Goal: Information Seeking & Learning: Learn about a topic

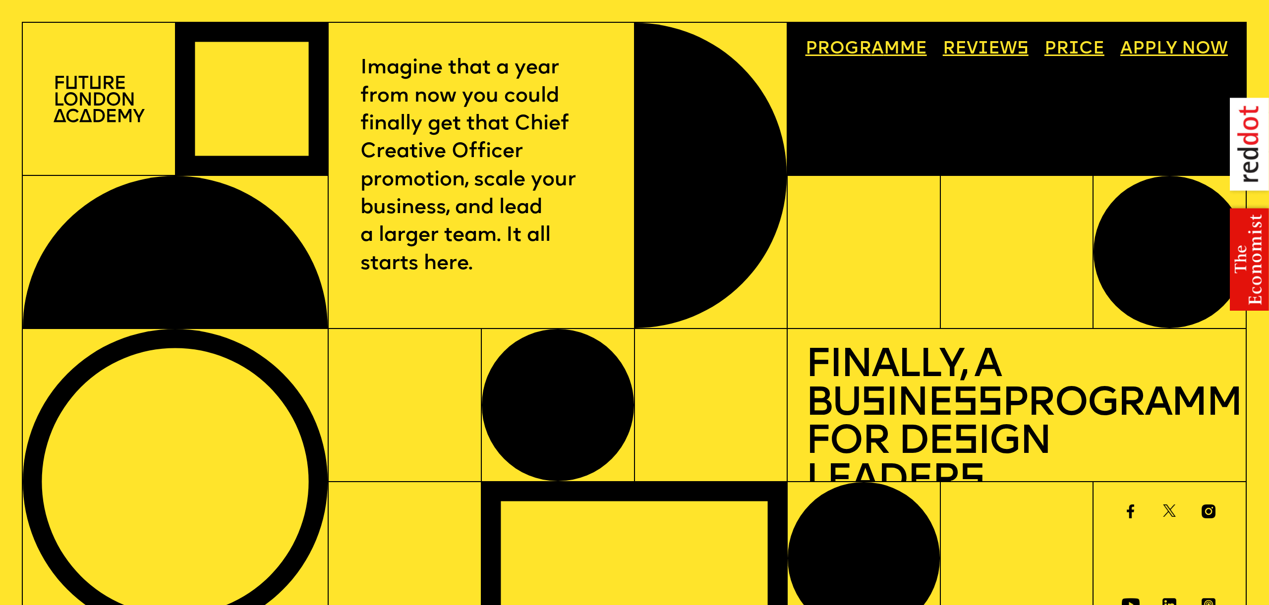
click at [904, 54] on link "Progr a mme" at bounding box center [865, 49] width 139 height 35
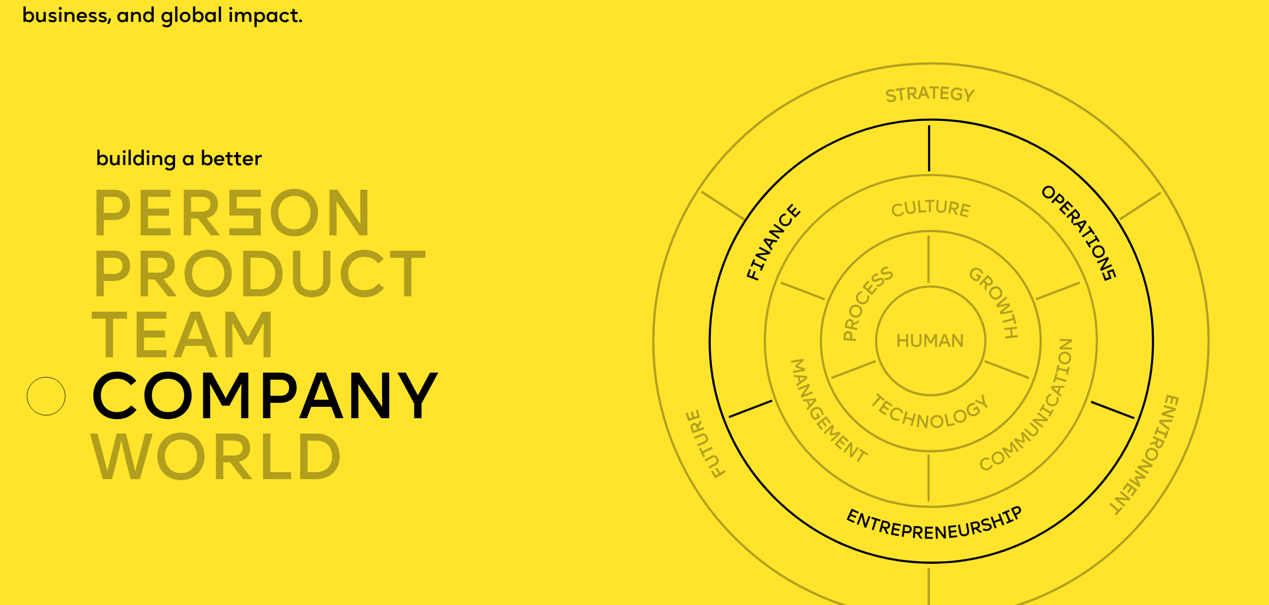
scroll to position [4483, 0]
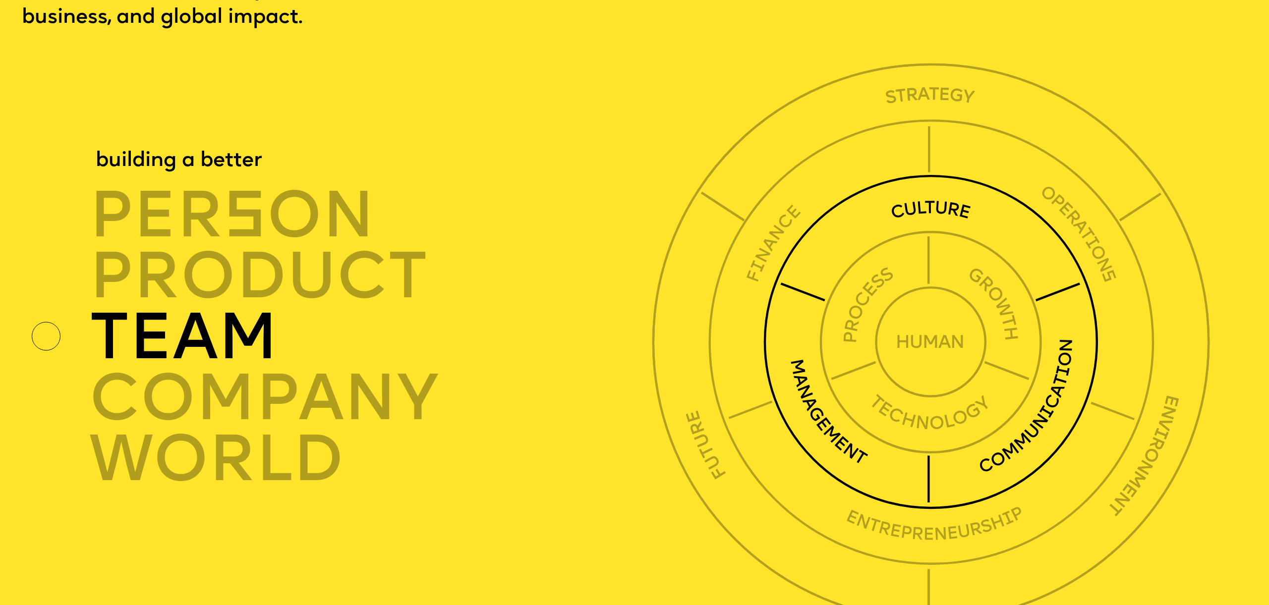
click at [374, 316] on div "TEAM" at bounding box center [374, 337] width 571 height 61
click at [818, 359] on img at bounding box center [930, 341] width 335 height 335
click at [245, 307] on div "TEAM" at bounding box center [374, 337] width 571 height 61
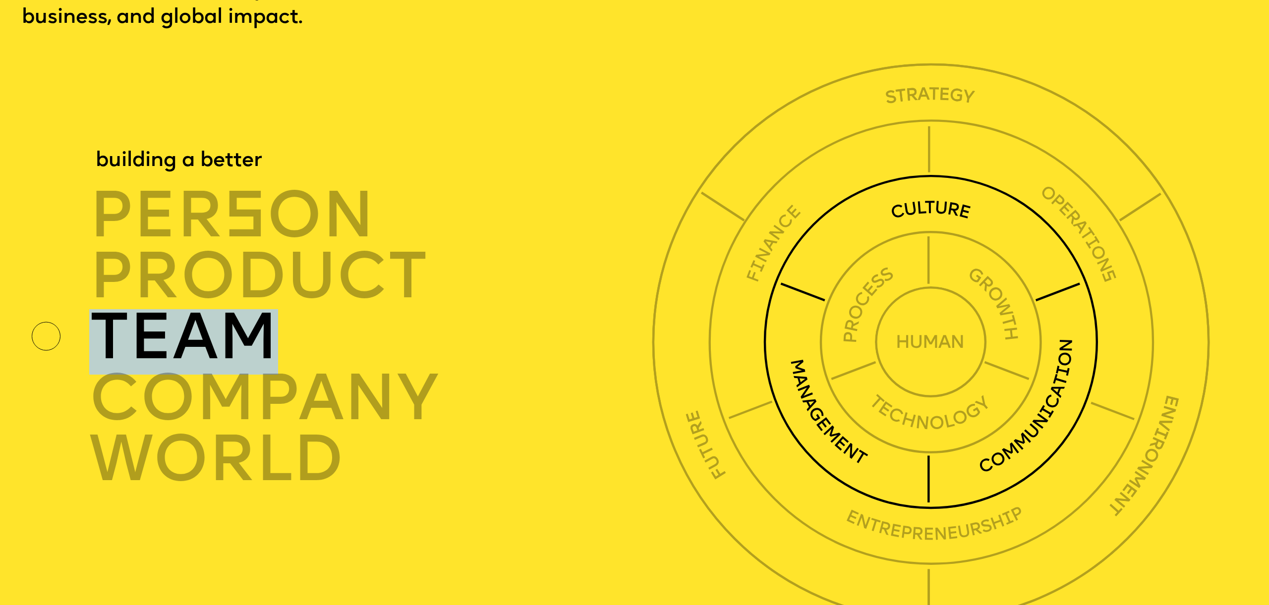
click at [245, 307] on div "TEAM" at bounding box center [374, 337] width 571 height 61
click at [246, 307] on div "TEAM" at bounding box center [374, 337] width 571 height 61
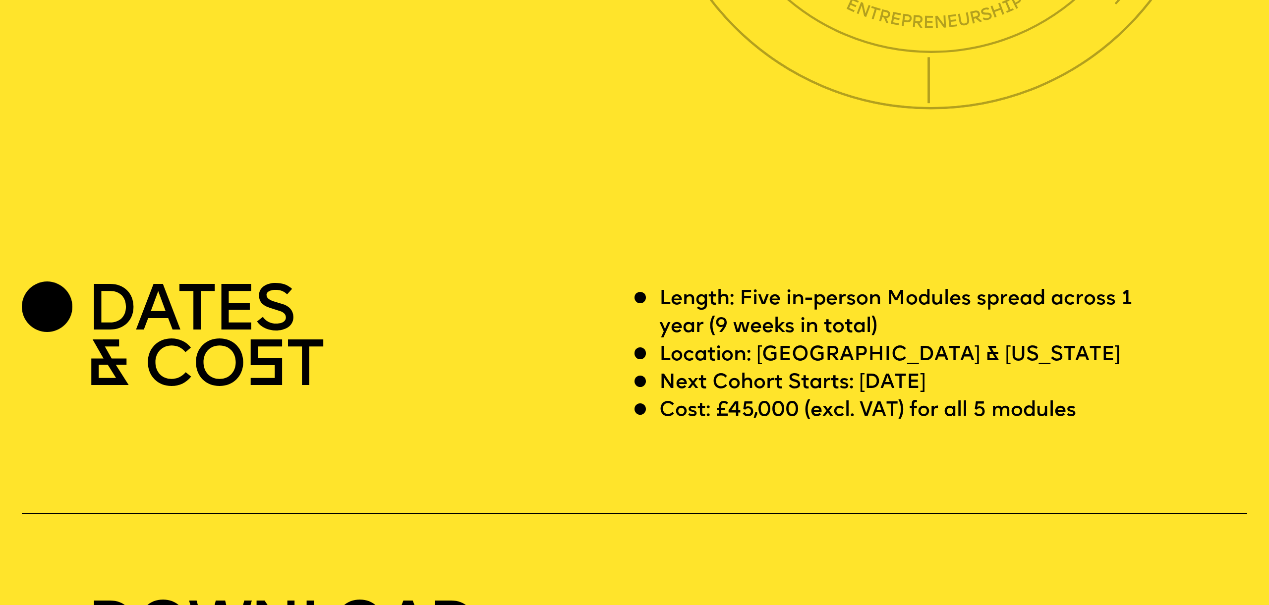
click at [780, 369] on p "Next Cohort Starts: 12 July 2026" at bounding box center [792, 383] width 267 height 28
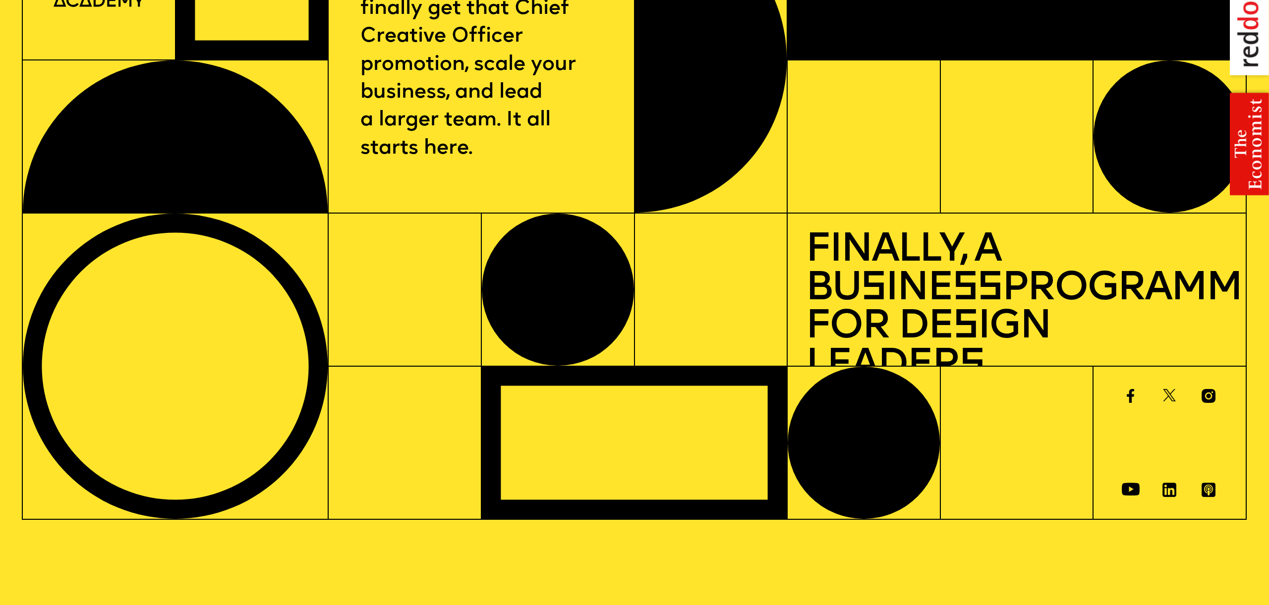
scroll to position [0, 0]
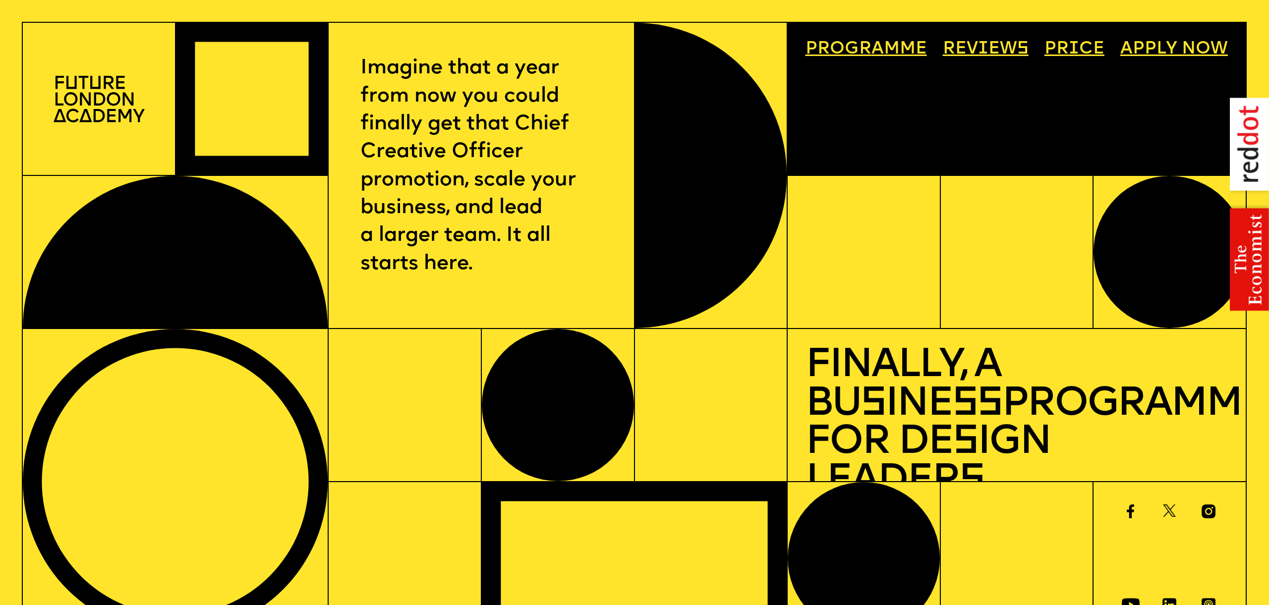
click at [117, 106] on img at bounding box center [99, 99] width 91 height 46
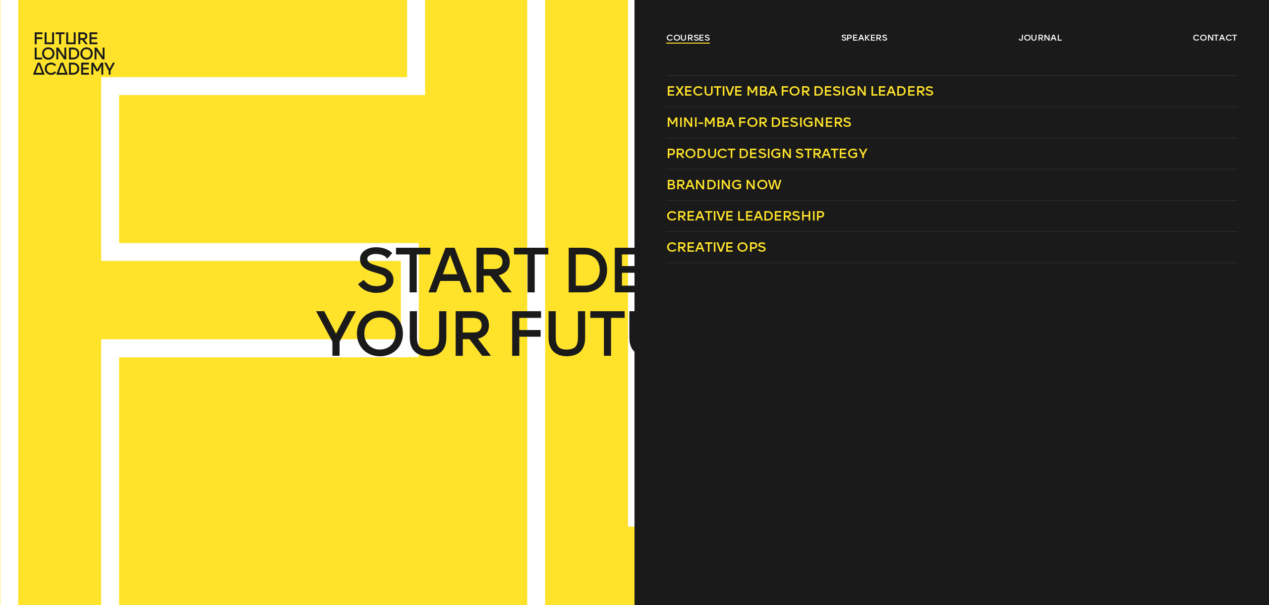
click at [698, 39] on link "courses" at bounding box center [688, 38] width 44 height 12
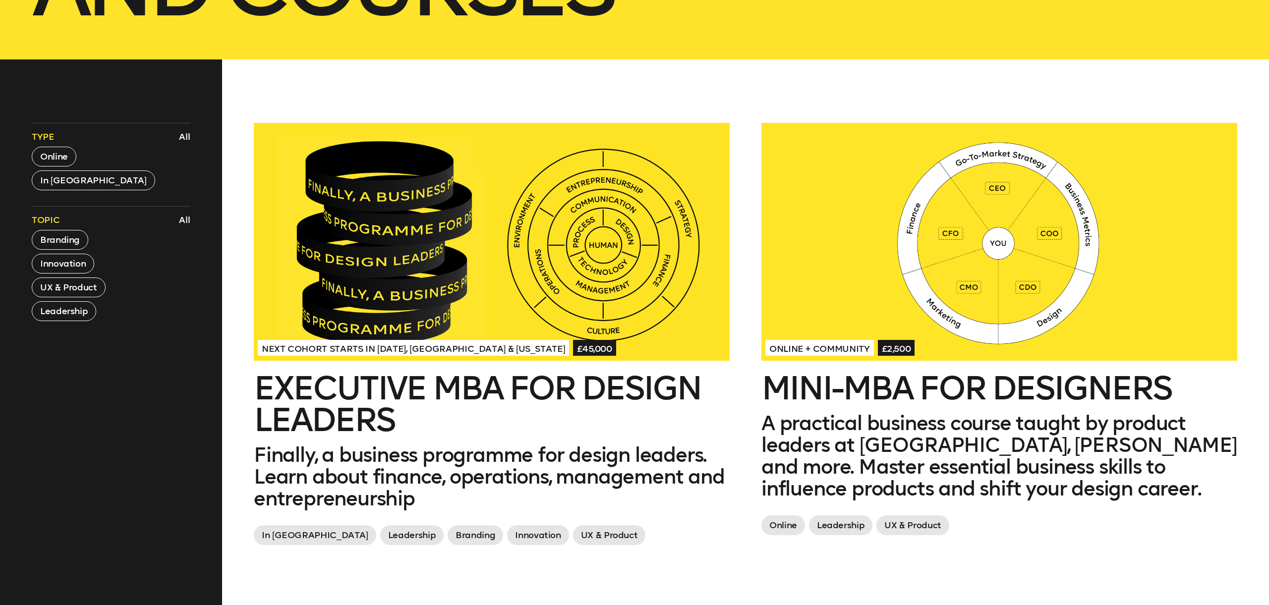
scroll to position [446, 0]
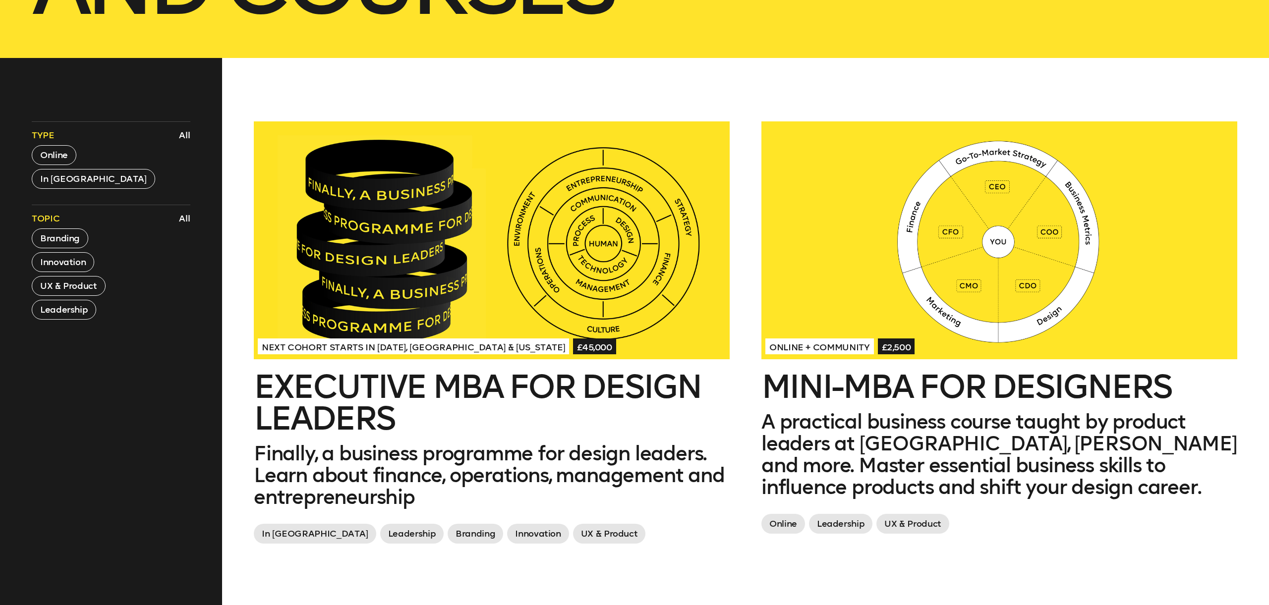
click at [961, 266] on div at bounding box center [999, 240] width 476 height 238
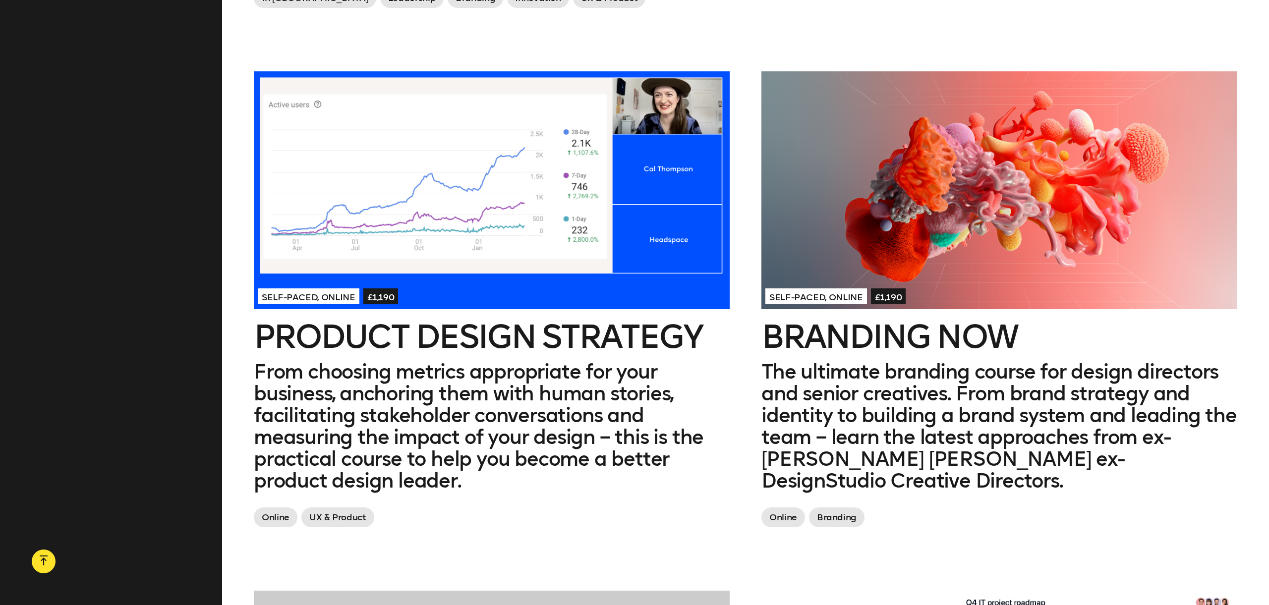
scroll to position [983, 0]
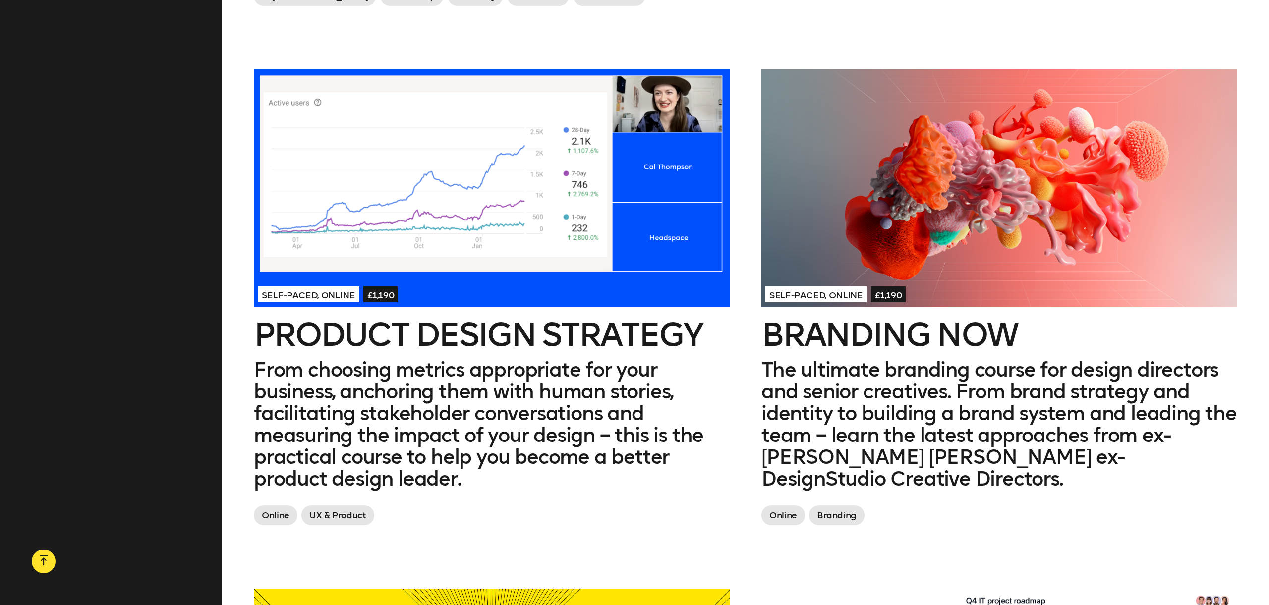
click at [976, 229] on div at bounding box center [999, 188] width 476 height 238
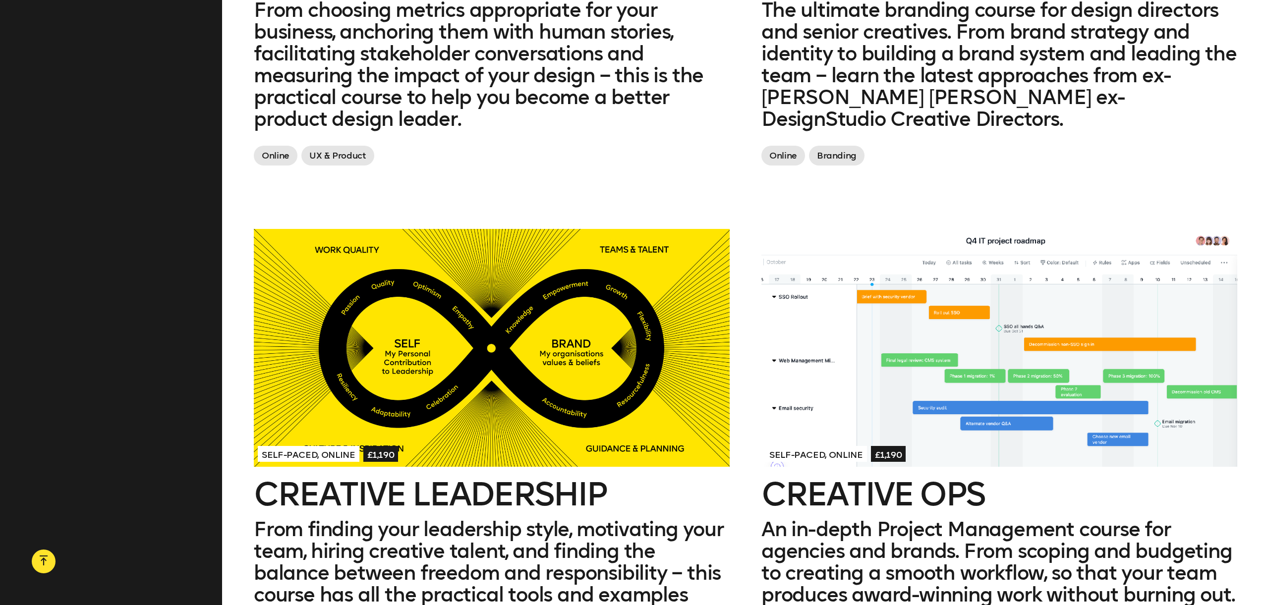
scroll to position [1342, 0]
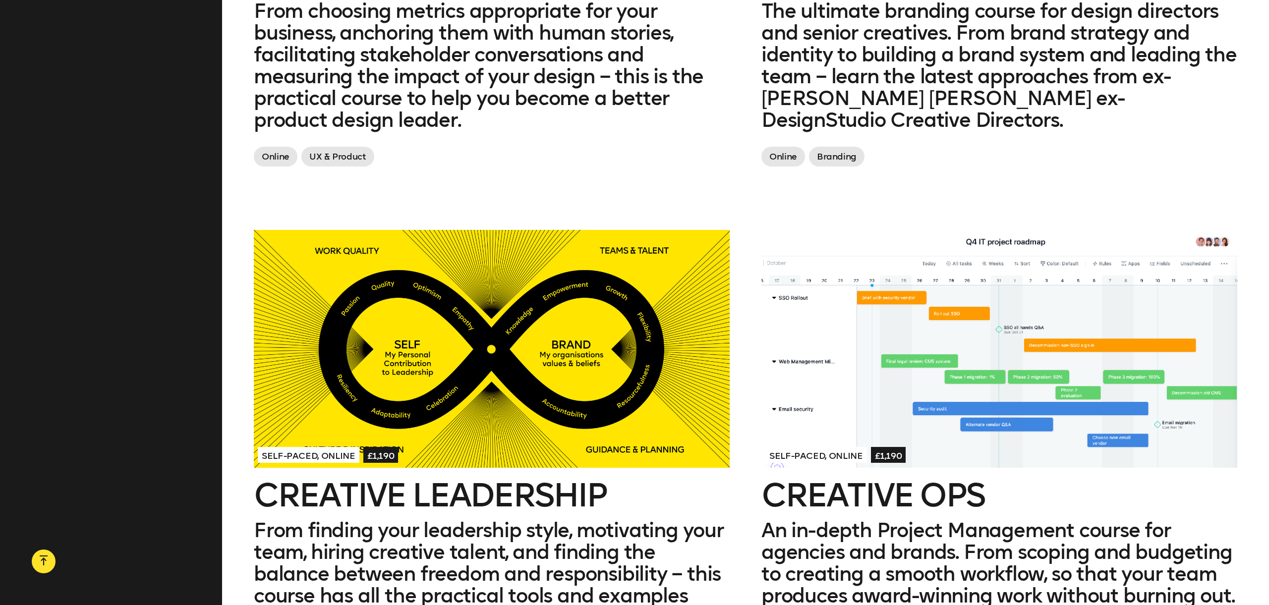
click at [543, 353] on div at bounding box center [492, 349] width 476 height 238
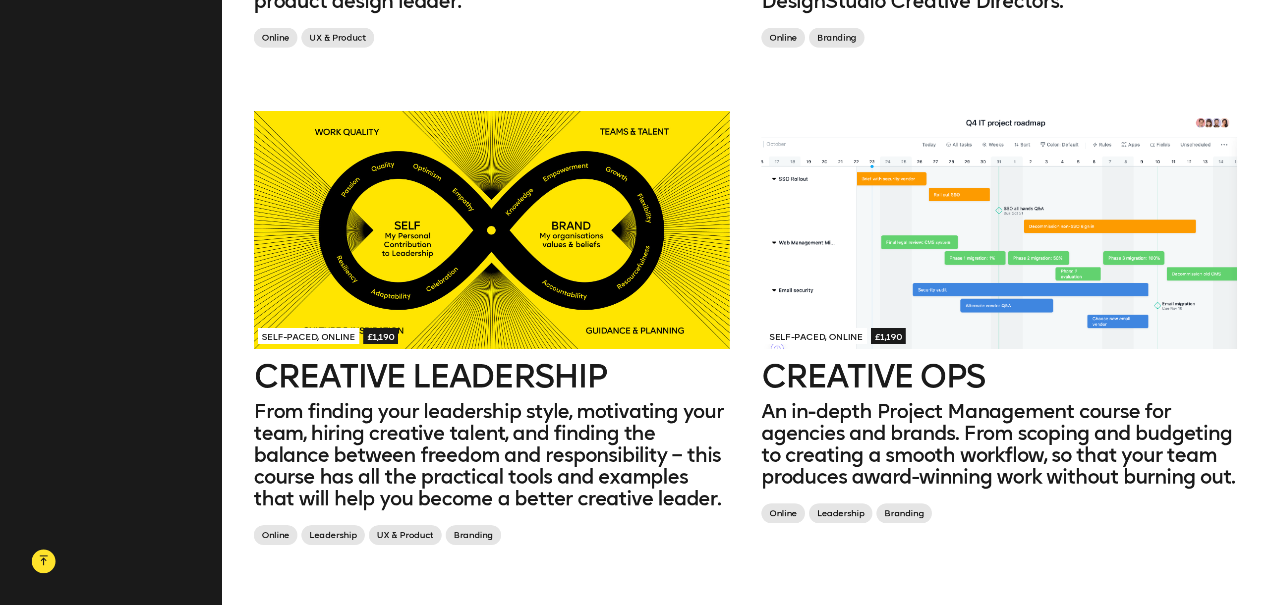
scroll to position [1462, 0]
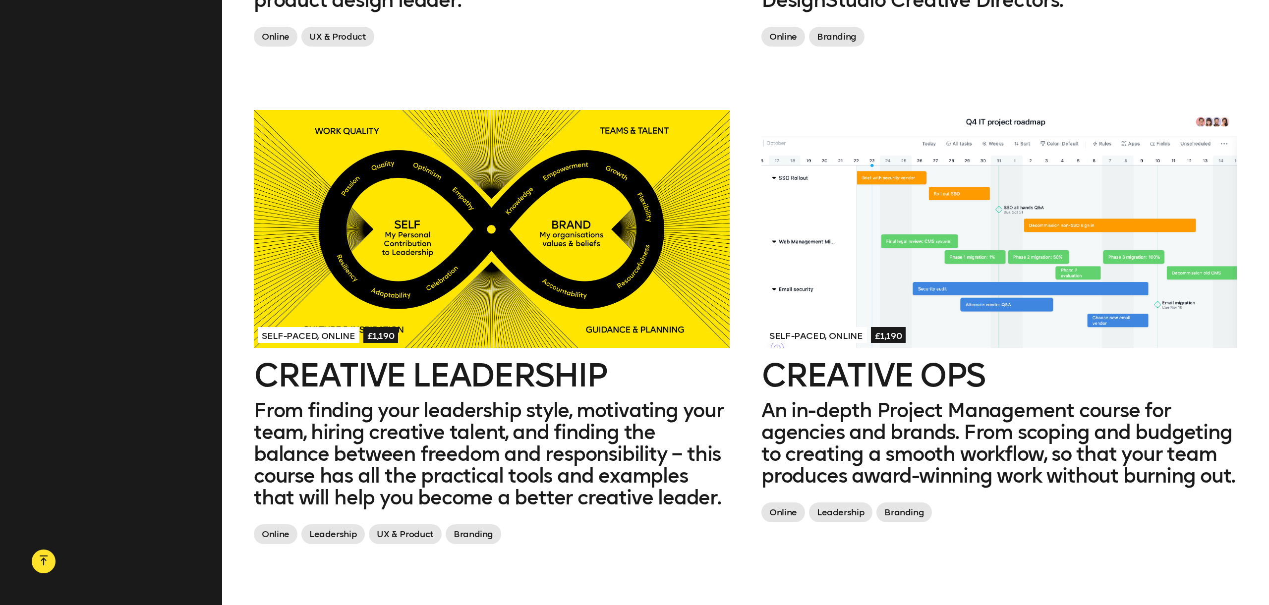
click at [893, 258] on div at bounding box center [999, 229] width 476 height 238
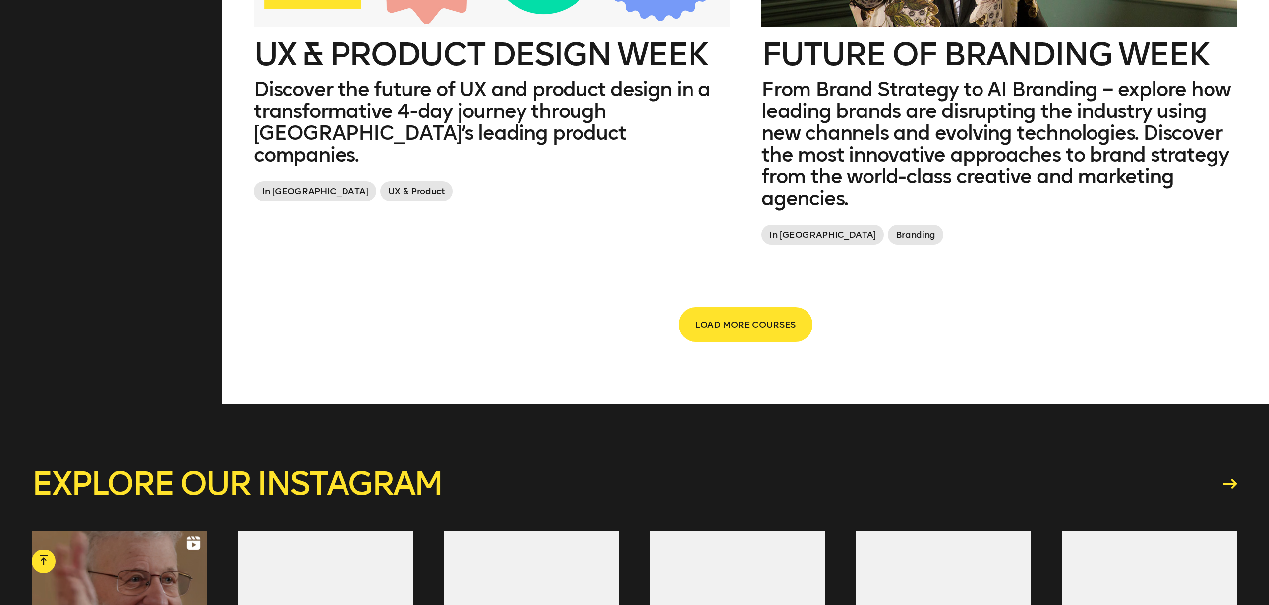
scroll to position [2286, 0]
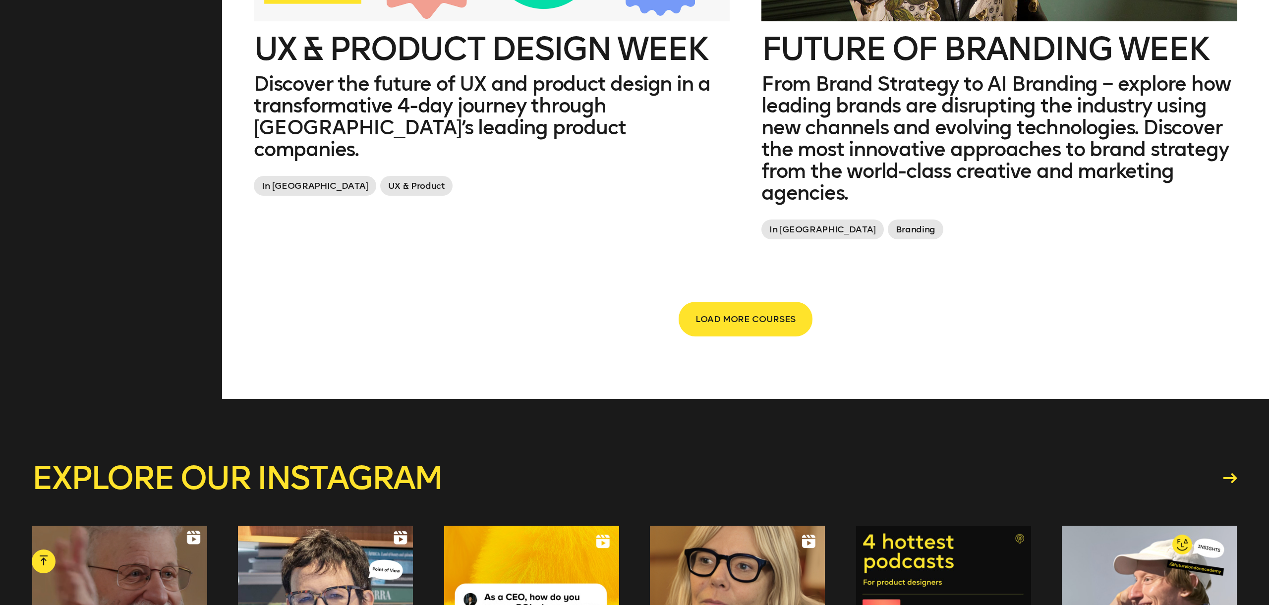
click at [711, 318] on span "LOAD MORE COURSES" at bounding box center [745, 319] width 100 height 19
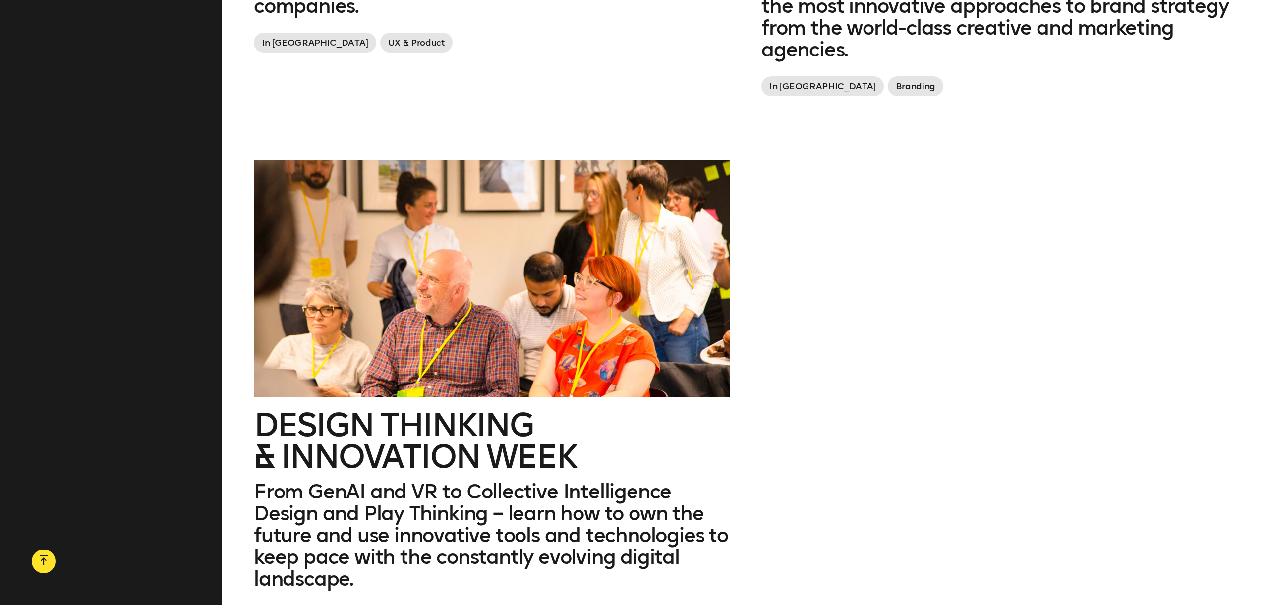
scroll to position [2439, 0]
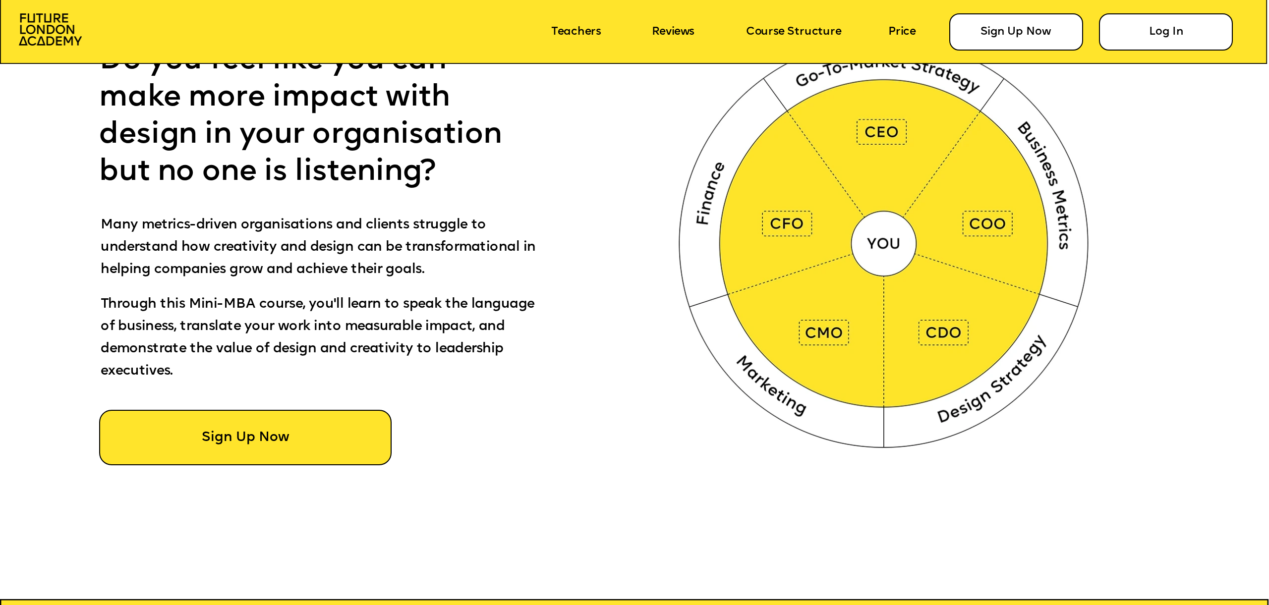
scroll to position [928, 0]
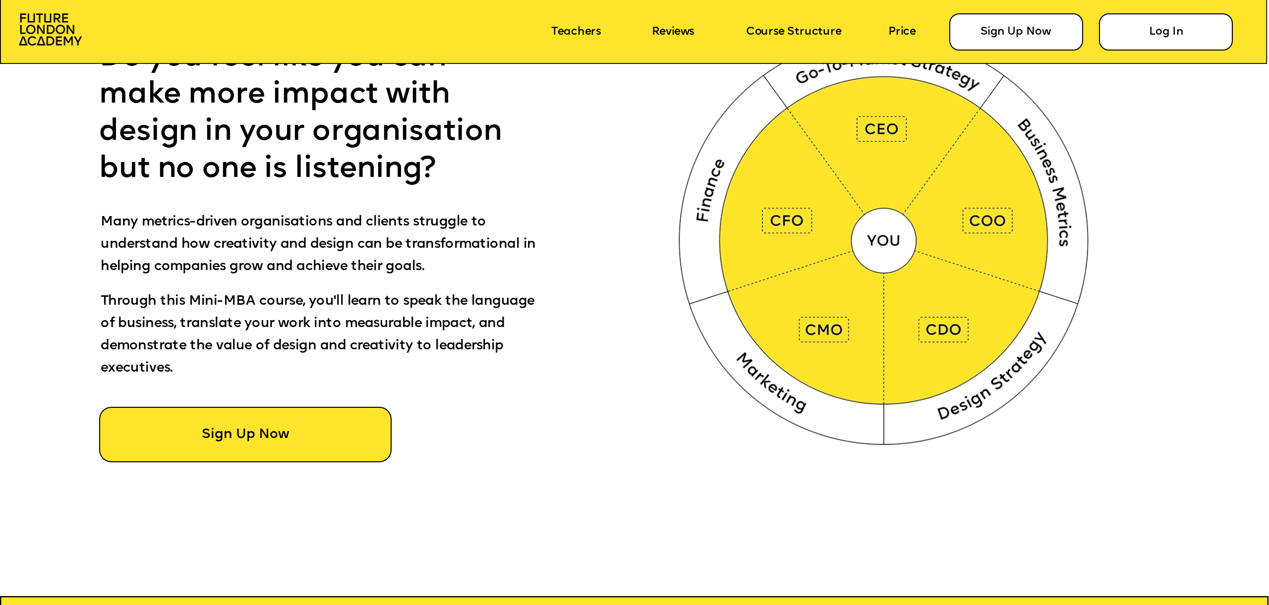
click at [787, 385] on img at bounding box center [887, 237] width 472 height 474
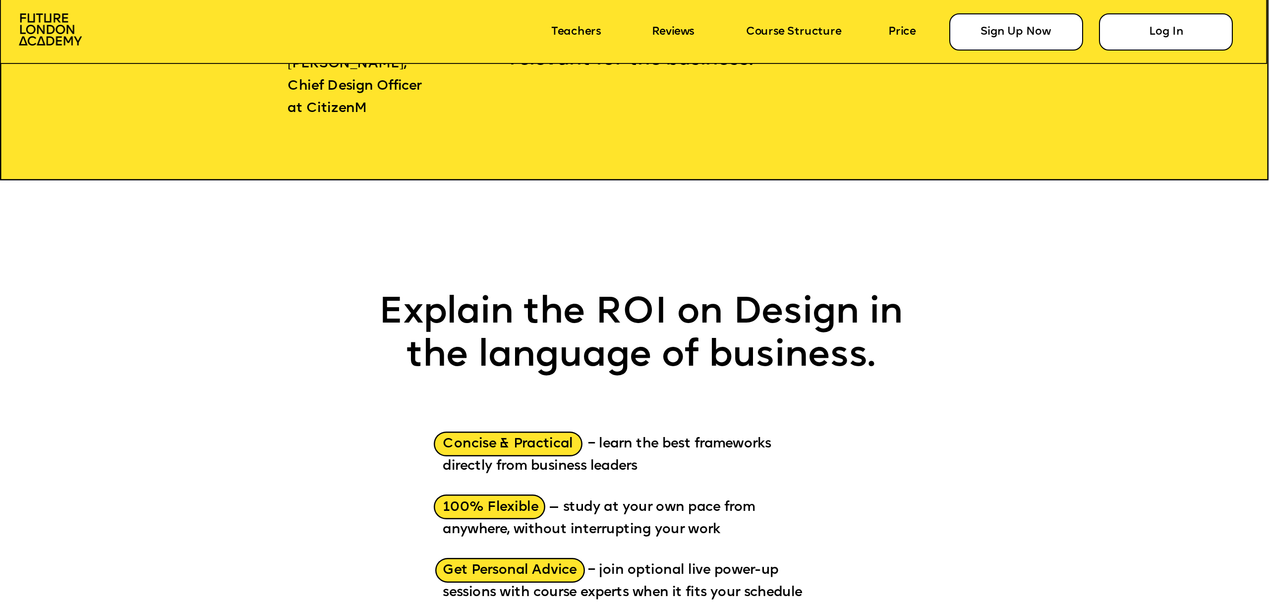
scroll to position [1780, 0]
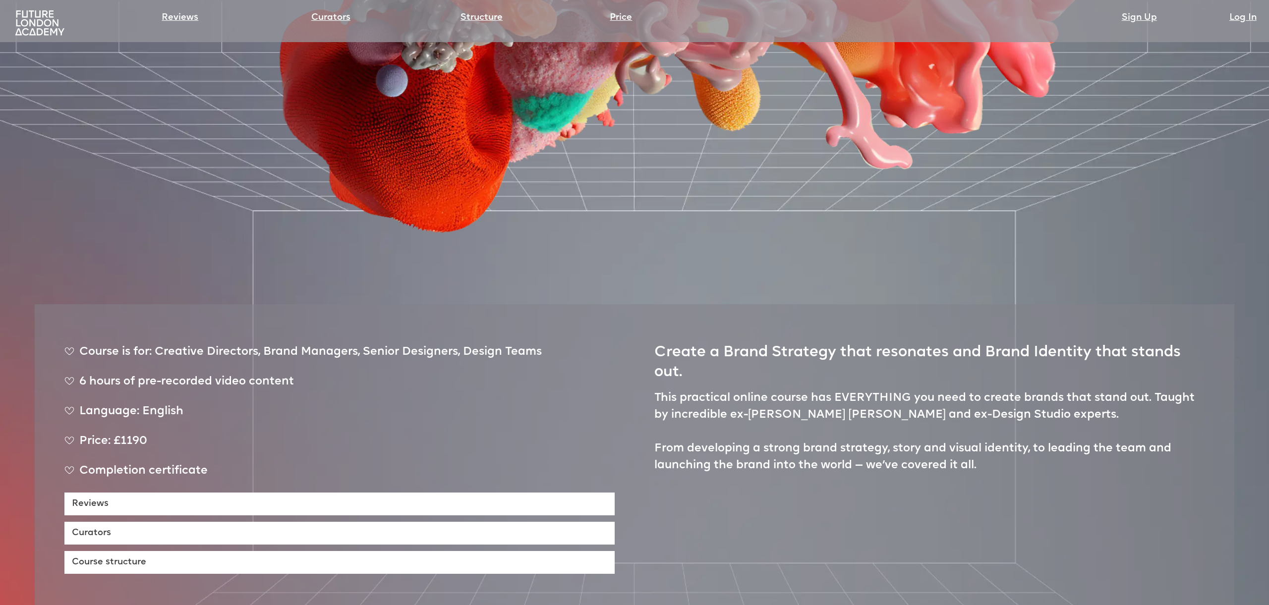
scroll to position [506, 0]
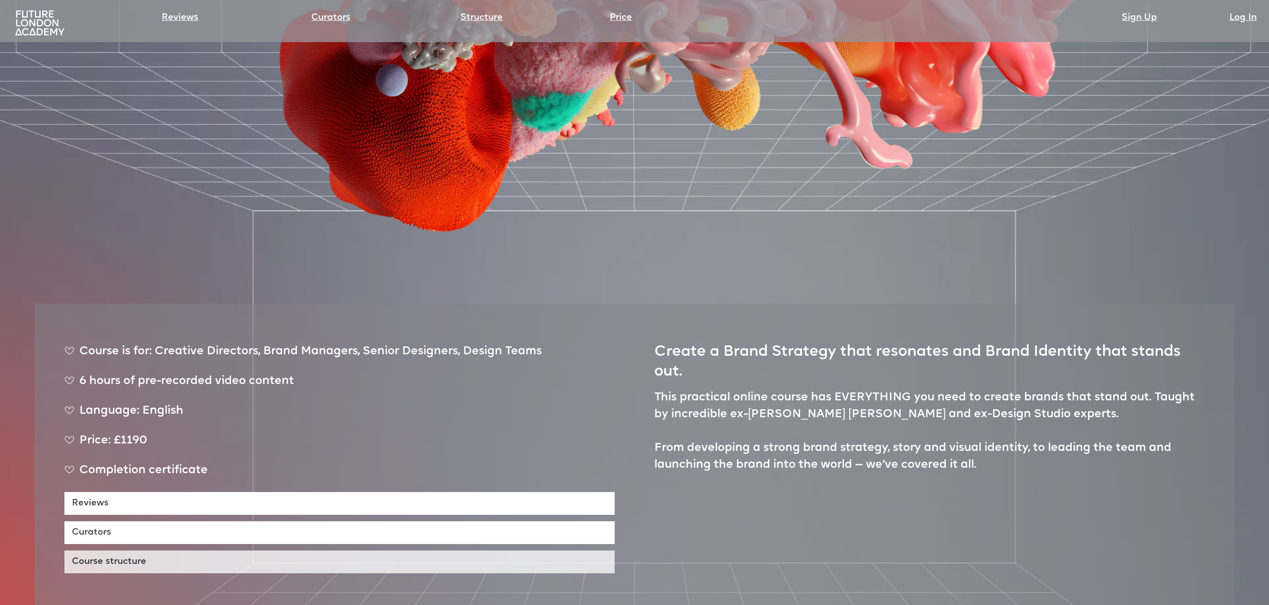
click at [228, 551] on link "Course structure" at bounding box center [339, 562] width 550 height 23
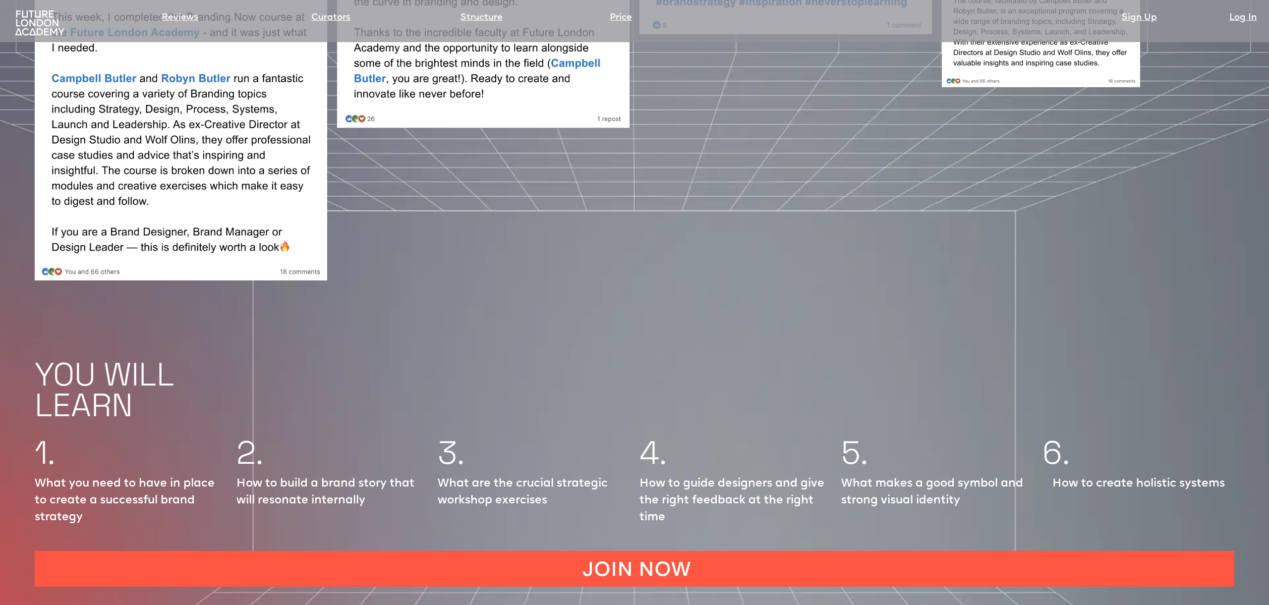
scroll to position [1403, 0]
